Goal: Task Accomplishment & Management: Manage account settings

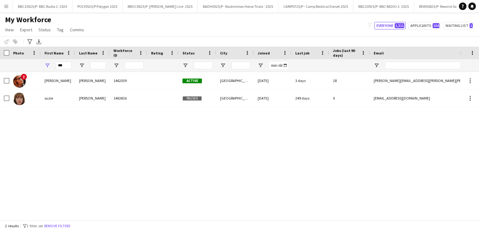
click at [7, 8] on app-icon "Menu" at bounding box center [6, 6] width 5 height 5
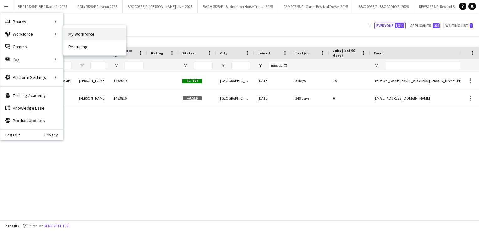
click at [88, 34] on link "My Workforce" at bounding box center [94, 34] width 63 height 13
type input "**********"
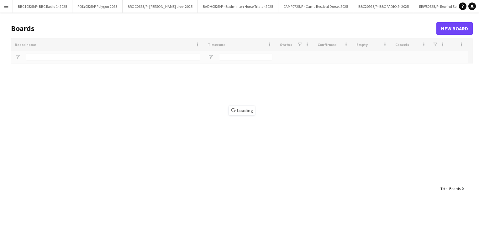
type input "***"
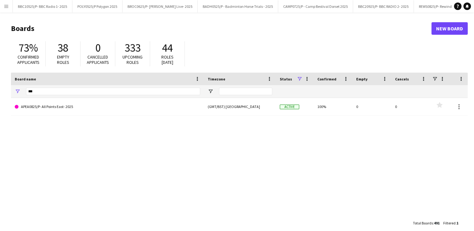
click at [7, 8] on app-icon "Menu" at bounding box center [6, 6] width 5 height 5
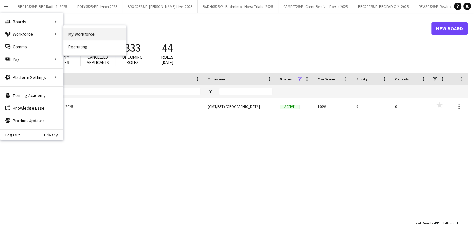
click at [77, 31] on link "My Workforce" at bounding box center [94, 34] width 63 height 13
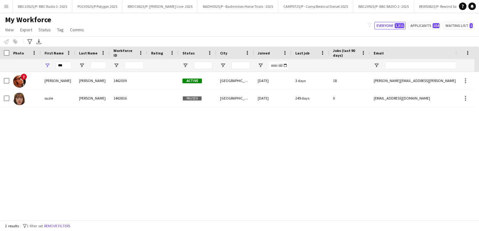
click at [8, 9] on button "Menu" at bounding box center [6, 6] width 13 height 13
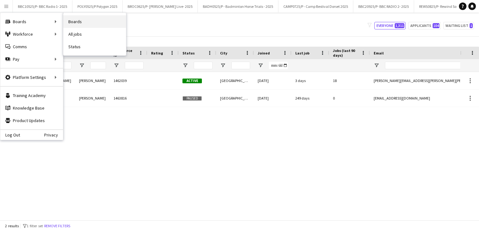
click at [88, 20] on link "Boards" at bounding box center [94, 21] width 63 height 13
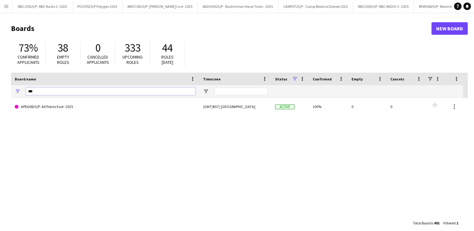
click at [45, 92] on input "***" at bounding box center [111, 92] width 170 height 8
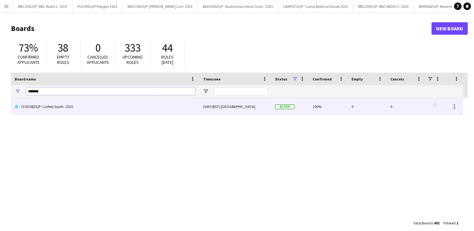
type input "*******"
click at [69, 108] on link "CFSO0825/P- Carfest South- 2025" at bounding box center [105, 107] width 181 height 18
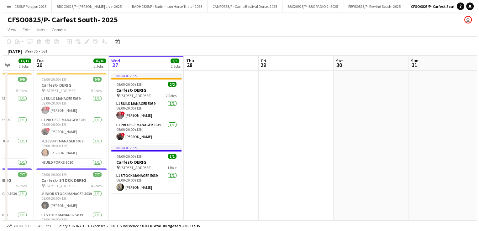
scroll to position [0, 185]
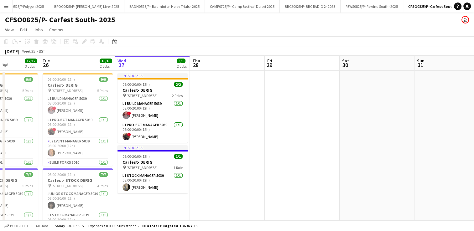
drag, startPoint x: 205, startPoint y: 115, endPoint x: 246, endPoint y: 114, distance: 40.2
click at [140, 190] on app-card-role "L1 Stock Manager 5039 [DATE] 08:00-20:00 (12h) [PERSON_NAME]" at bounding box center [153, 182] width 70 height 21
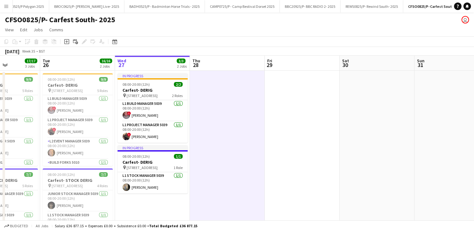
click at [4, 6] on app-icon "Menu" at bounding box center [6, 6] width 5 height 5
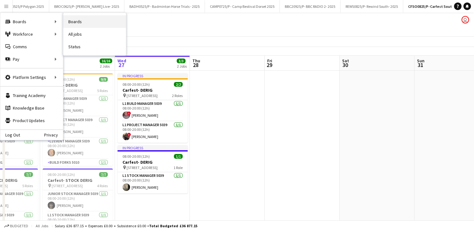
click at [74, 19] on link "Boards" at bounding box center [94, 21] width 63 height 13
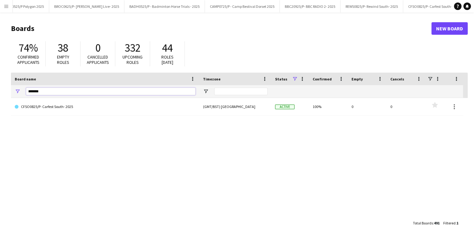
click at [45, 91] on input "*******" at bounding box center [111, 92] width 170 height 8
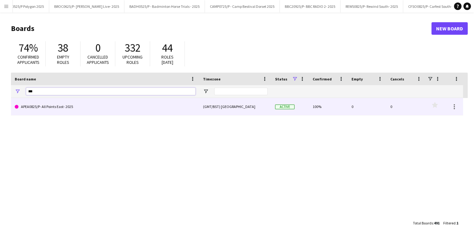
type input "***"
click at [56, 102] on link "APEA0825/P- All Points East- 2025" at bounding box center [105, 107] width 181 height 18
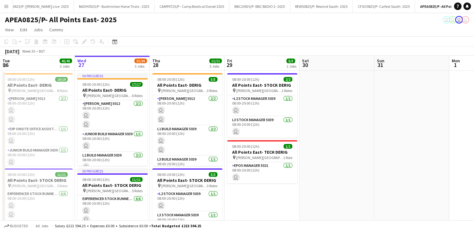
scroll to position [0, 136]
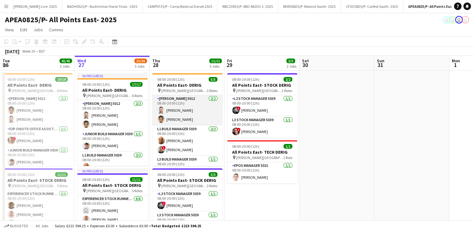
click at [174, 110] on app-card-role "[PERSON_NAME] 5012 [DATE] 08:00-20:00 (12h) [PERSON_NAME] [PERSON_NAME]" at bounding box center [187, 110] width 70 height 30
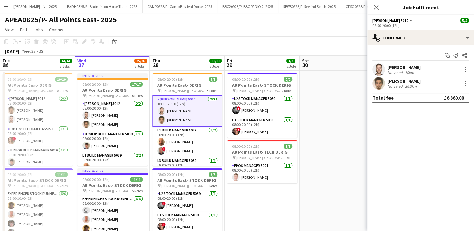
click at [378, 67] on app-user-avatar at bounding box center [379, 69] width 13 height 13
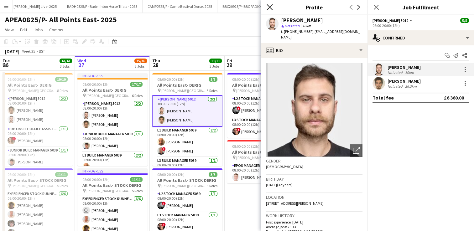
click at [271, 7] on icon "Close pop-in" at bounding box center [270, 7] width 6 height 6
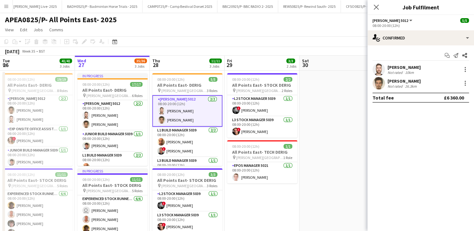
click at [379, 82] on app-user-avatar at bounding box center [379, 83] width 13 height 13
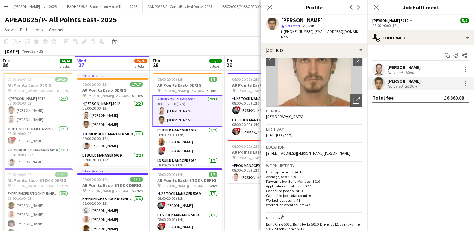
scroll to position [50, 0]
click at [272, 9] on icon "Close pop-in" at bounding box center [270, 7] width 6 height 6
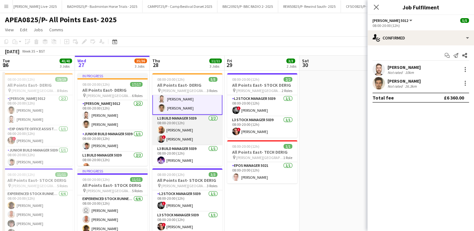
scroll to position [12, 0]
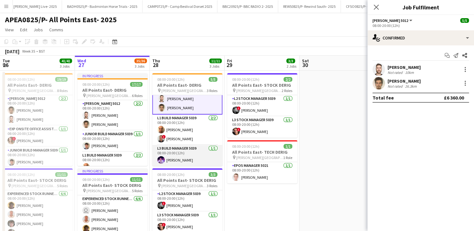
click at [168, 159] on app-card-role "L3 Build Manager 5039 [DATE] 08:00-20:00 (12h) [PERSON_NAME]" at bounding box center [187, 155] width 70 height 21
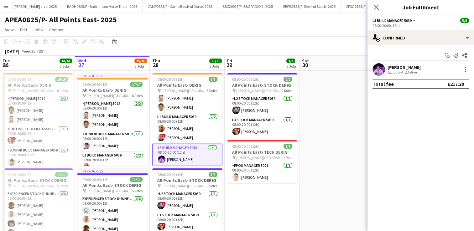
scroll to position [12, 0]
click at [378, 65] on app-user-avatar at bounding box center [379, 69] width 13 height 13
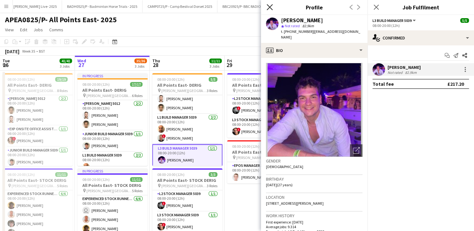
click at [271, 8] on icon "Close pop-in" at bounding box center [270, 7] width 6 height 6
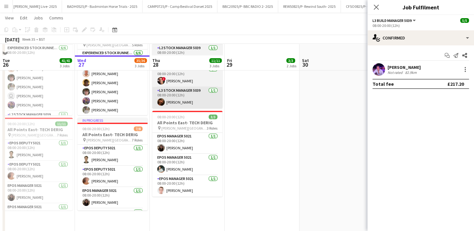
scroll to position [157, 0]
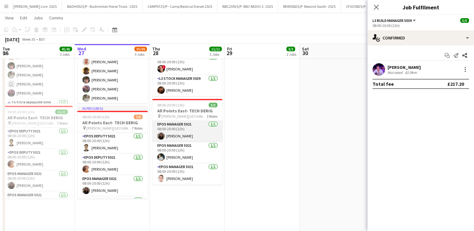
click at [162, 136] on app-user-avatar at bounding box center [161, 136] width 8 height 8
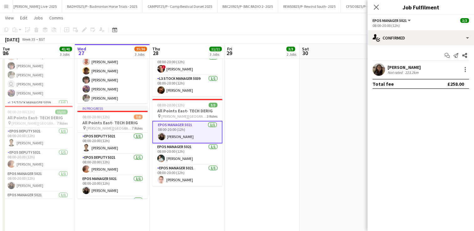
scroll to position [11, 0]
click at [378, 71] on app-user-avatar at bounding box center [379, 69] width 13 height 13
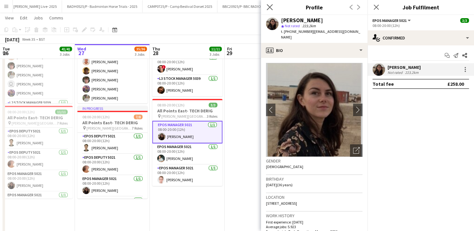
click at [269, 3] on app-icon "Close pop-in" at bounding box center [270, 7] width 9 height 9
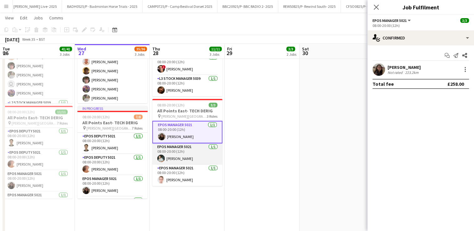
click at [159, 160] on app-user-avatar at bounding box center [161, 159] width 8 height 8
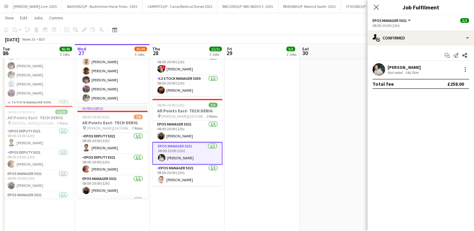
click at [378, 66] on app-user-avatar at bounding box center [379, 69] width 13 height 13
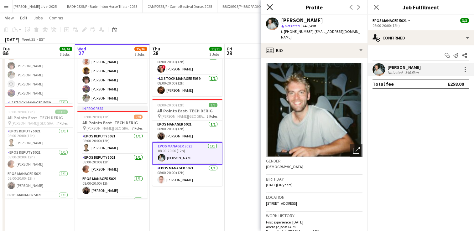
click at [272, 8] on icon "Close pop-in" at bounding box center [270, 7] width 6 height 6
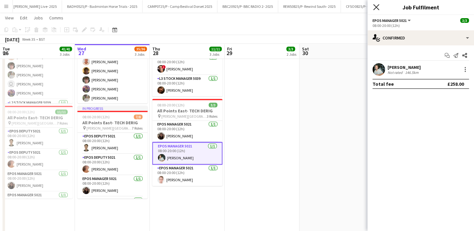
click at [376, 8] on icon at bounding box center [376, 7] width 6 height 6
